Goal: Information Seeking & Learning: Check status

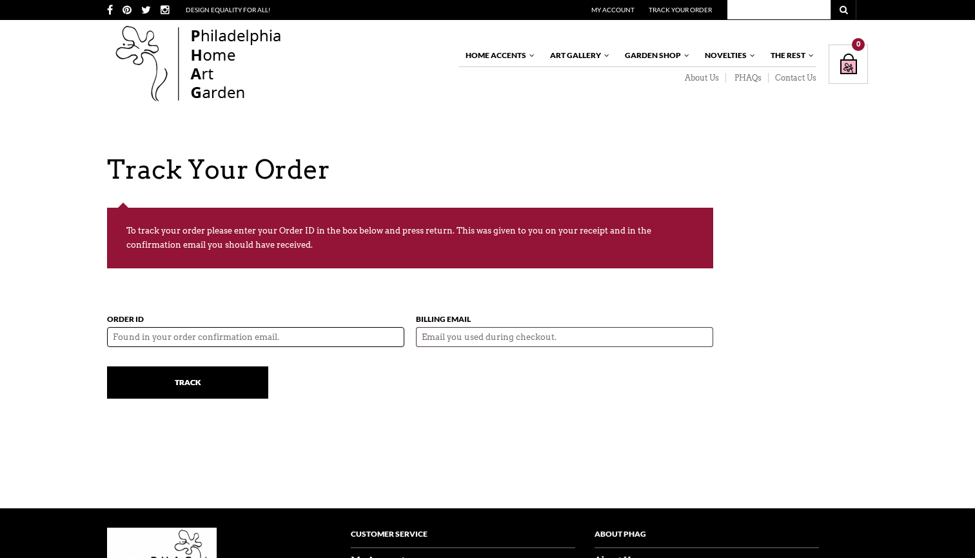
paste input "55791"
type input "55791"
type input "[EMAIL_ADDRESS][DOMAIN_NAME]"
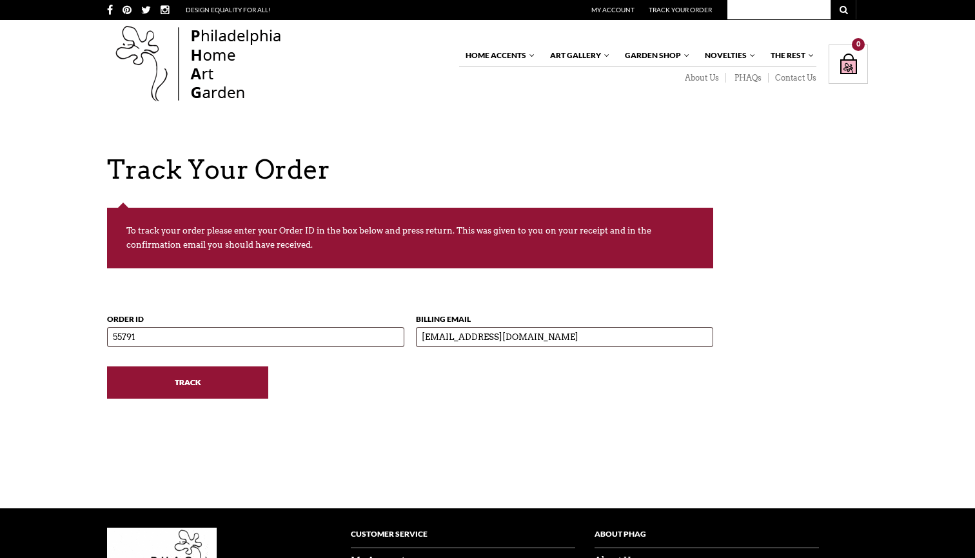
click at [208, 378] on input "Track" at bounding box center [187, 382] width 161 height 32
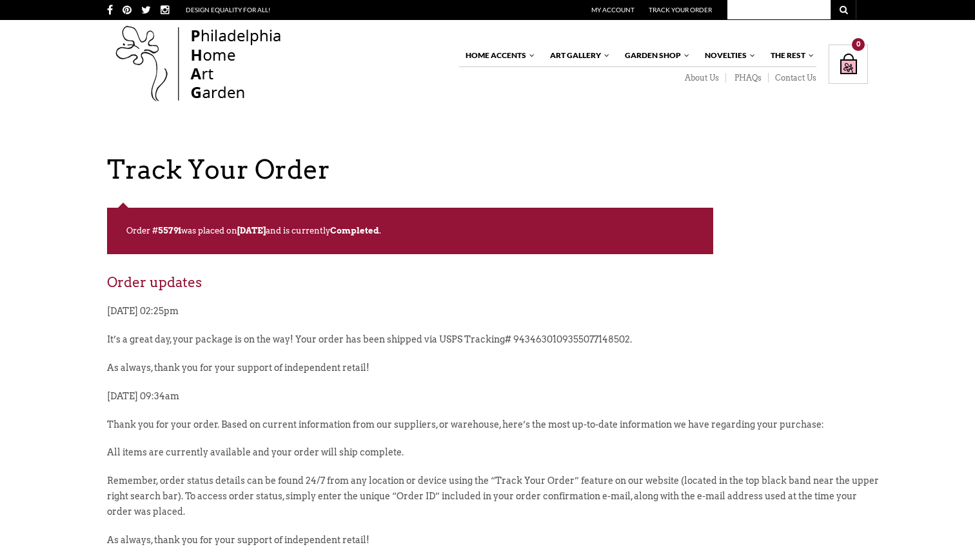
scroll to position [10, 0]
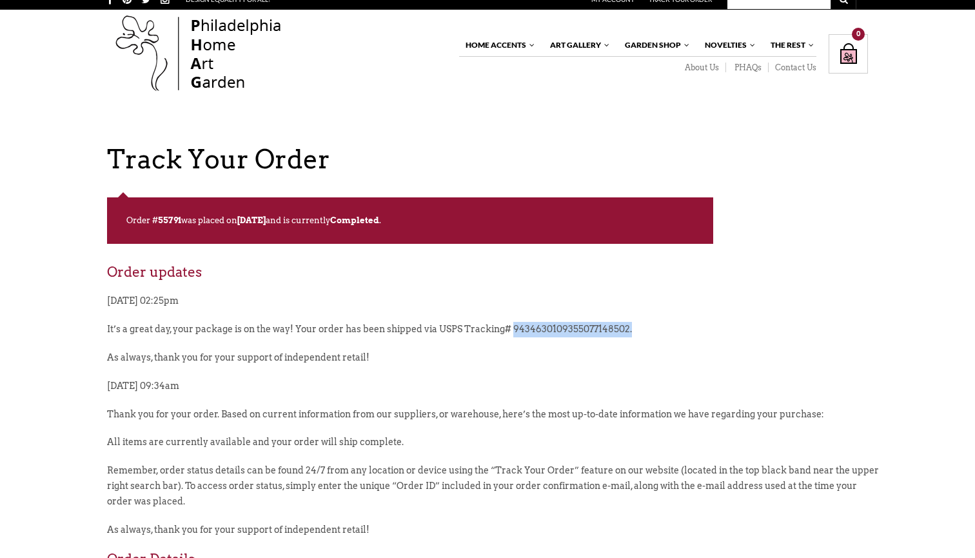
drag, startPoint x: 652, startPoint y: 328, endPoint x: 513, endPoint y: 330, distance: 138.7
click at [513, 330] on p "It’s a great day, your package is on the way! Your order has been shipped via U…" at bounding box center [494, 336] width 774 height 28
copy p "9434630109355077148502."
